Goal: Find specific fact: Find specific fact

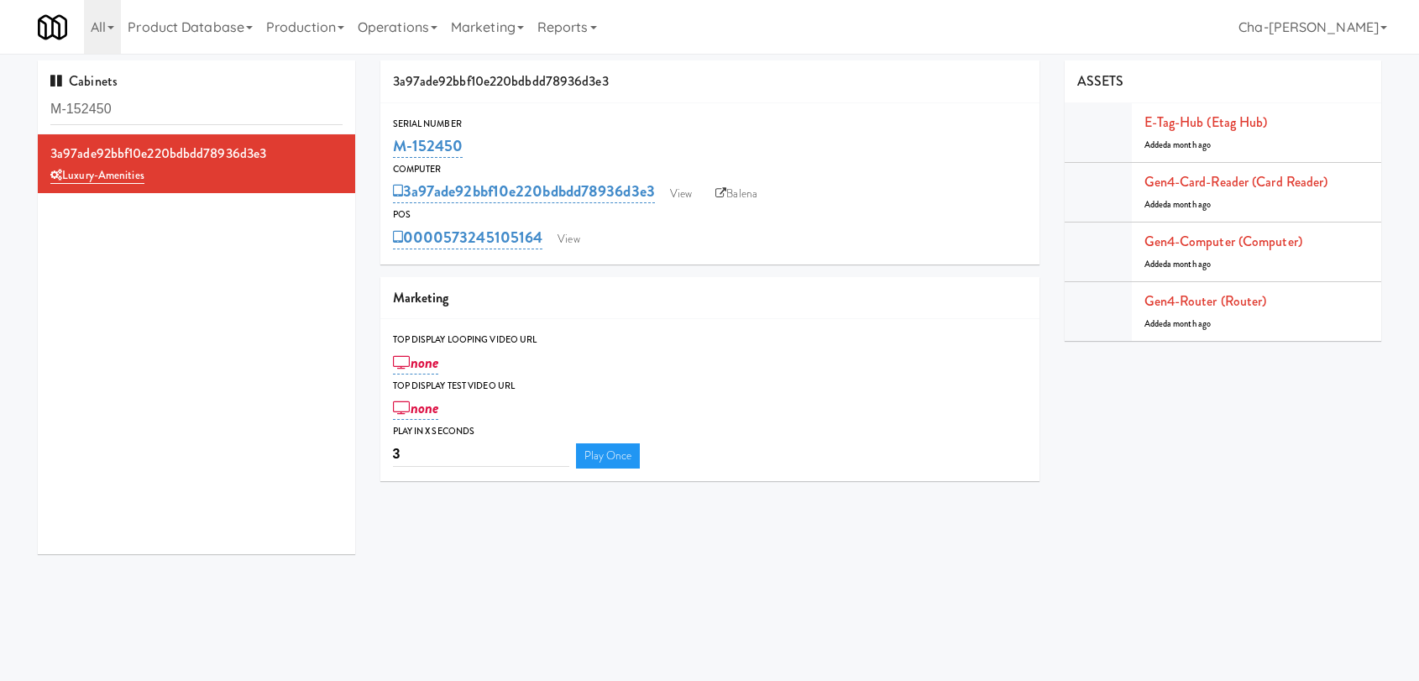
click at [161, 116] on input "M-152450" at bounding box center [196, 109] width 292 height 31
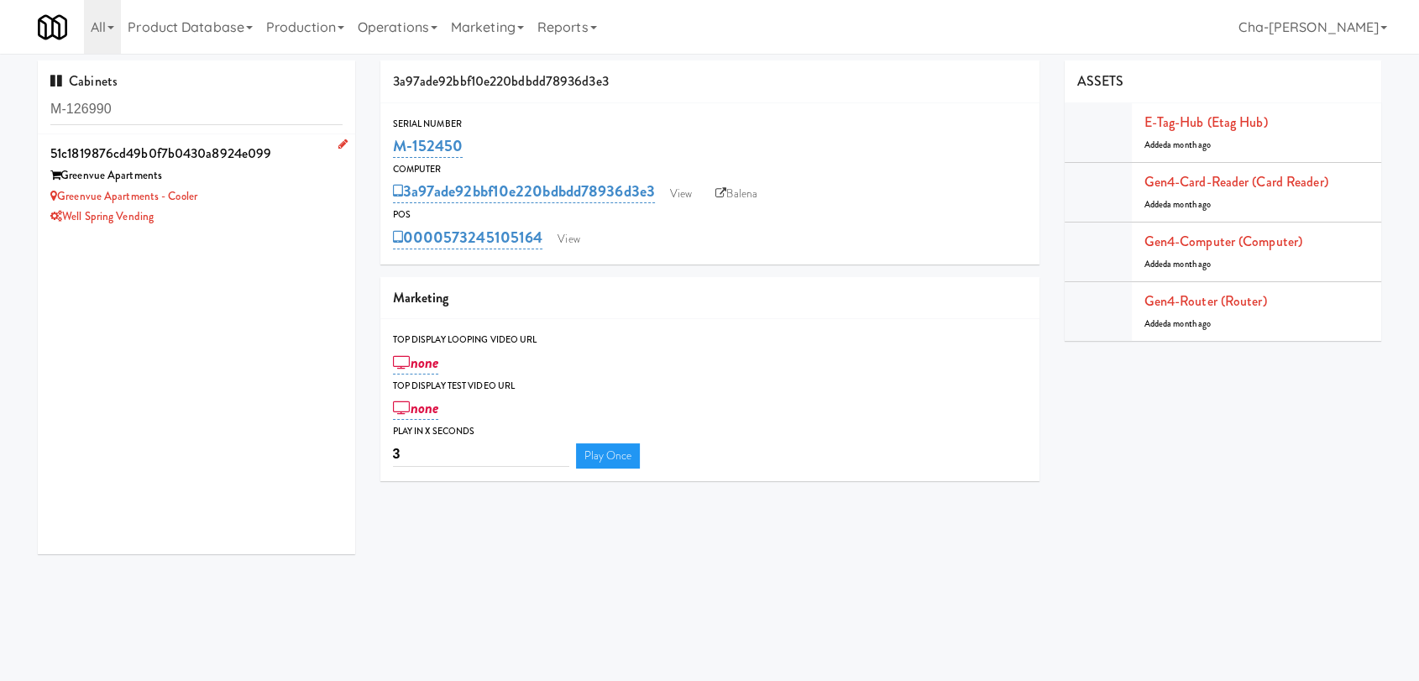
type input "M-126990"
click at [286, 195] on div "Greenvue Apartments - Cooler" at bounding box center [196, 196] width 292 height 21
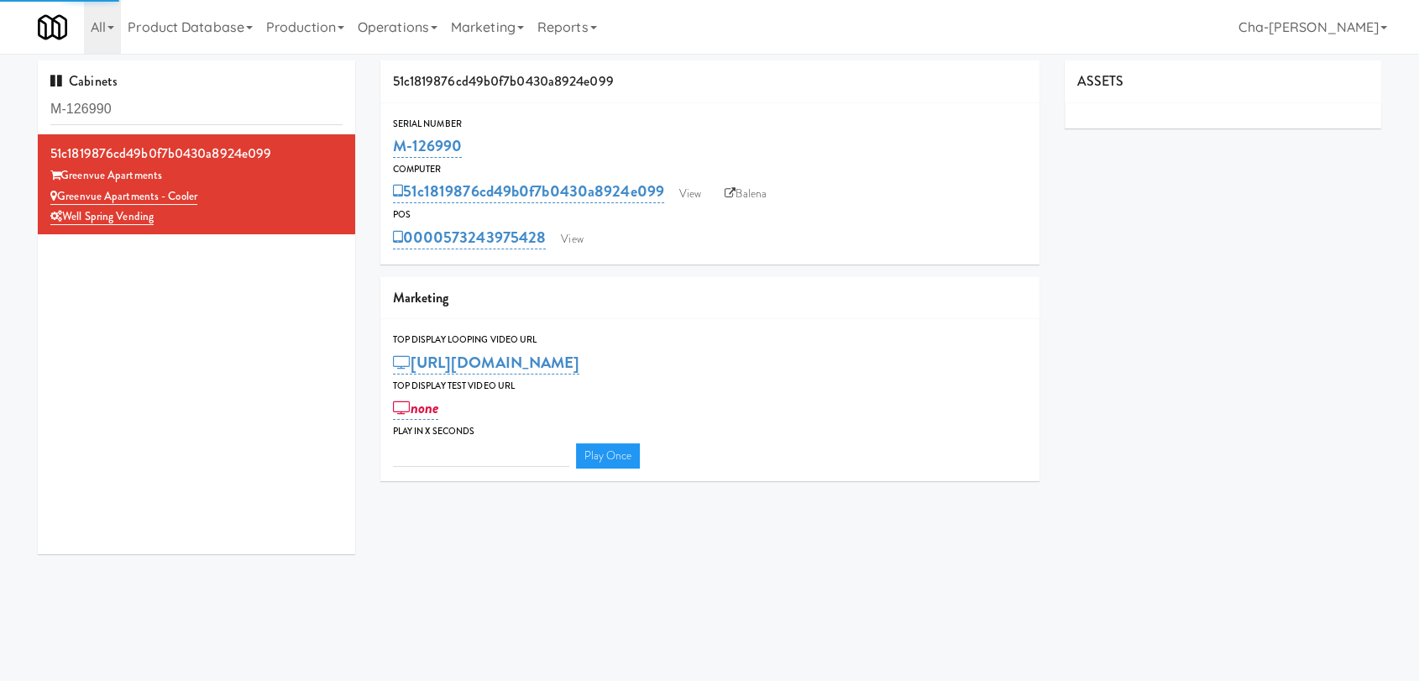
type input "3"
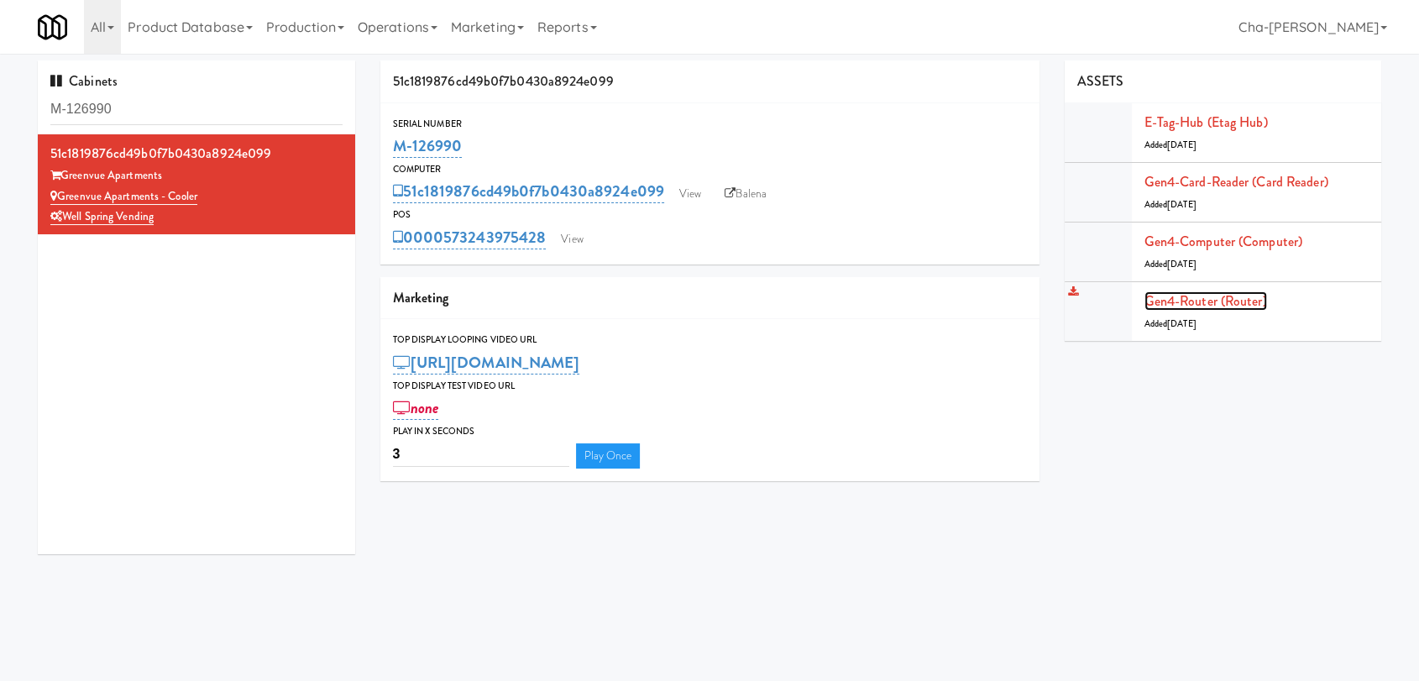
click at [1171, 297] on link "Gen4-router (Router)" at bounding box center [1205, 300] width 123 height 19
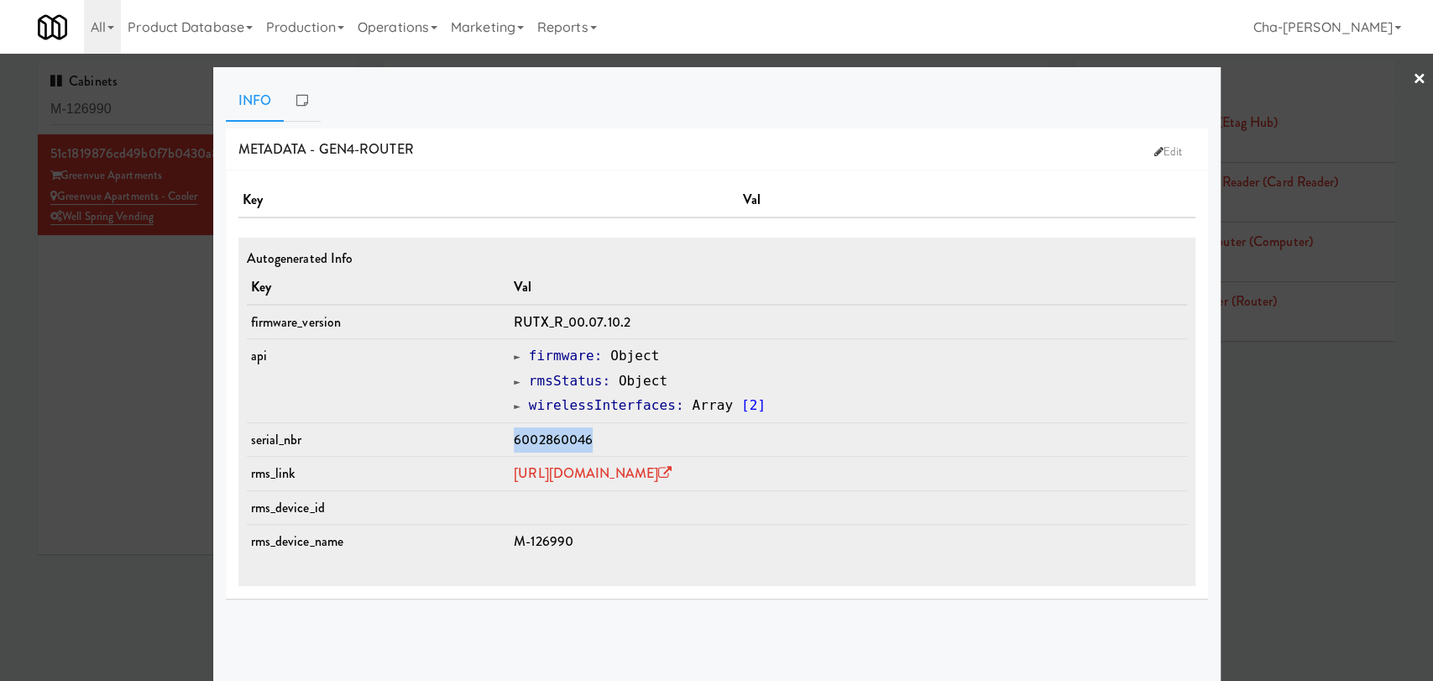
drag, startPoint x: 556, startPoint y: 442, endPoint x: 477, endPoint y: 441, distance: 78.9
click at [510, 441] on td "6002860046" at bounding box center [848, 439] width 677 height 34
copy span "6002860046"
